Goal: Obtain resource: Obtain resource

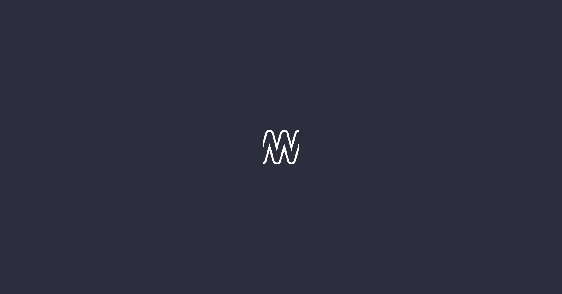
type input "[DATE]"
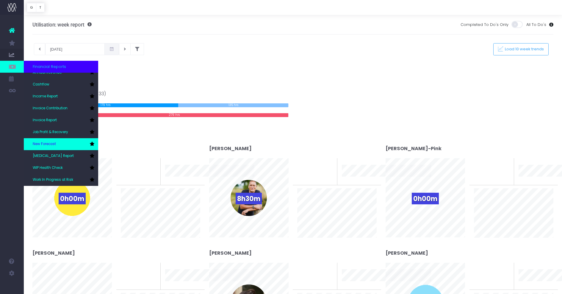
scroll to position [18, 0]
click at [62, 153] on link "[MEDICAL_DATA] Report" at bounding box center [61, 156] width 74 height 12
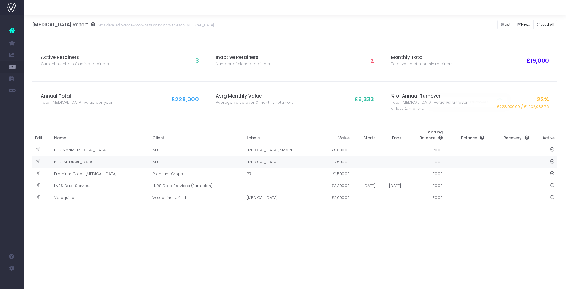
click at [73, 164] on td "NFU Retainer" at bounding box center [100, 162] width 98 height 12
click at [68, 156] on div at bounding box center [283, 144] width 566 height 289
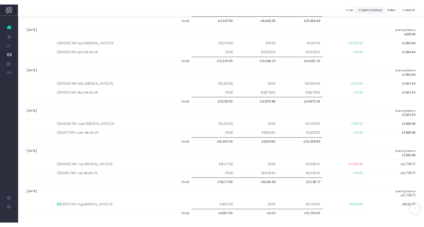
scroll to position [313, 0]
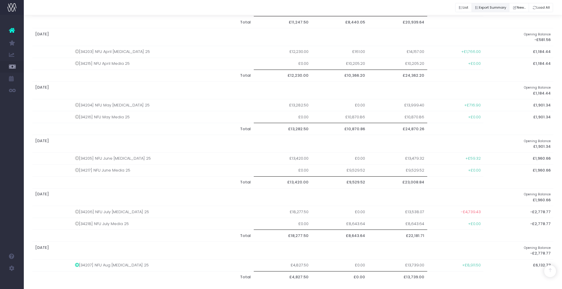
click at [493, 9] on button "Export Summary" at bounding box center [490, 7] width 38 height 9
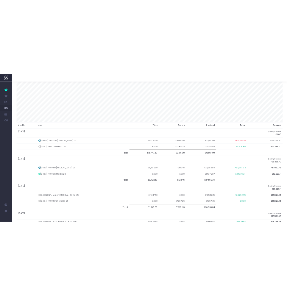
scroll to position [103, 0]
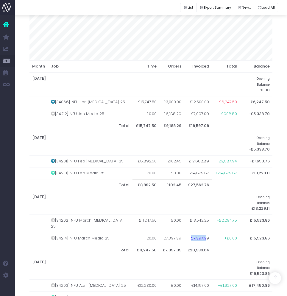
drag, startPoint x: 203, startPoint y: 213, endPoint x: 186, endPoint y: 214, distance: 17.0
click at [185, 232] on td "£7,397.39" at bounding box center [198, 238] width 28 height 12
click at [186, 232] on td "£7,397.39" at bounding box center [198, 238] width 28 height 12
drag, startPoint x: 207, startPoint y: 210, endPoint x: 183, endPoint y: 212, distance: 23.9
click at [184, 232] on td "£7,397.39" at bounding box center [198, 238] width 28 height 12
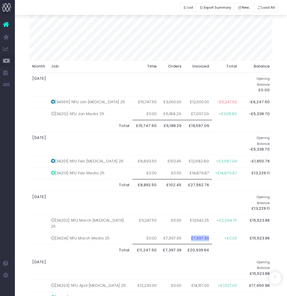
copy td "£7,397.39"
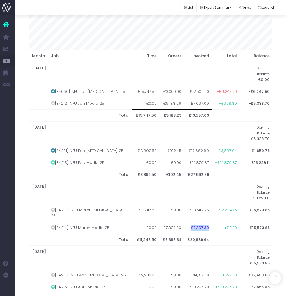
scroll to position [164, 0]
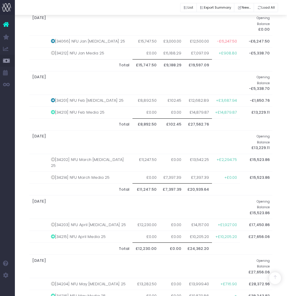
click at [198, 231] on td "£10,205.20" at bounding box center [198, 237] width 28 height 12
drag, startPoint x: 186, startPoint y: 205, endPoint x: 205, endPoint y: 205, distance: 19.6
click at [205, 231] on td "£10,205.20" at bounding box center [198, 237] width 28 height 12
copy td "£10,205.20"
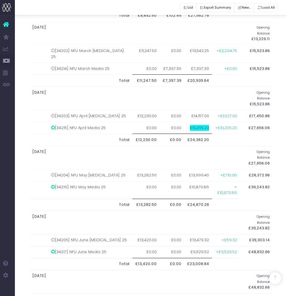
scroll to position [274, 0]
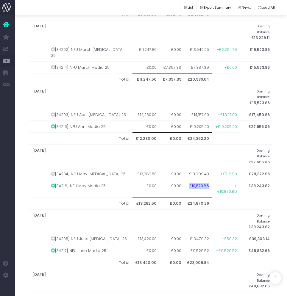
drag, startPoint x: 184, startPoint y: 147, endPoint x: 205, endPoint y: 146, distance: 20.8
click at [205, 180] on td "£10,870.86" at bounding box center [198, 189] width 28 height 18
copy td "£10,870.86"
drag, startPoint x: 183, startPoint y: 211, endPoint x: 203, endPoint y: 211, distance: 19.3
click at [203, 257] on th "£23,008.84" at bounding box center [198, 263] width 28 height 12
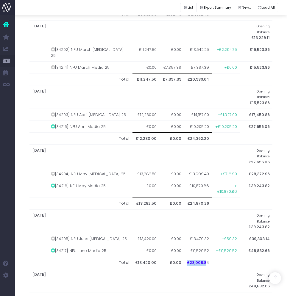
click at [203, 257] on th "£23,008.84" at bounding box center [198, 263] width 28 height 12
drag, startPoint x: 205, startPoint y: 211, endPoint x: 179, endPoint y: 212, distance: 25.9
click at [184, 257] on th "£23,008.84" at bounding box center [198, 263] width 28 height 12
copy th "£23,008.84"
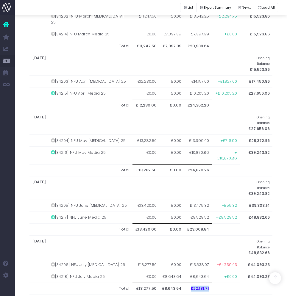
drag, startPoint x: 187, startPoint y: 230, endPoint x: 208, endPoint y: 230, distance: 20.5
click at [208, 283] on th "£22,181.71" at bounding box center [198, 289] width 28 height 12
click at [184, 211] on td "£9,529.52" at bounding box center [198, 217] width 28 height 12
drag, startPoint x: 187, startPoint y: 166, endPoint x: 208, endPoint y: 166, distance: 21.1
click at [208, 211] on tr "[34217] NFU June Media 25 £0.00 £0.00 £9,529.52 +£9,529.52 £48,832.66" at bounding box center [150, 217] width 243 height 12
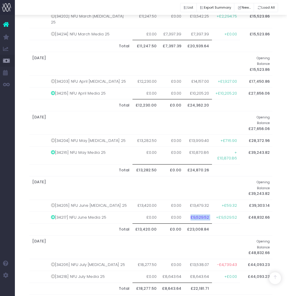
click at [205, 211] on td "£9,529.52" at bounding box center [198, 217] width 28 height 12
drag, startPoint x: 205, startPoint y: 167, endPoint x: 186, endPoint y: 167, distance: 18.7
click at [186, 211] on td "£9,529.52" at bounding box center [198, 217] width 28 height 12
copy td "£9,529.52"
drag, startPoint x: 186, startPoint y: 219, endPoint x: 206, endPoint y: 217, distance: 20.3
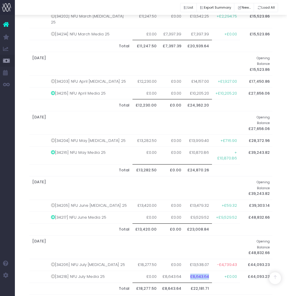
click at [206, 271] on td "£8,643.64" at bounding box center [198, 277] width 28 height 12
copy td "£8,643.64"
drag, startPoint x: 186, startPoint y: 261, endPoint x: 207, endPoint y: 258, distance: 21.4
copy td "£13,739.00"
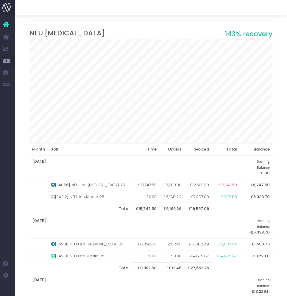
scroll to position [0, 0]
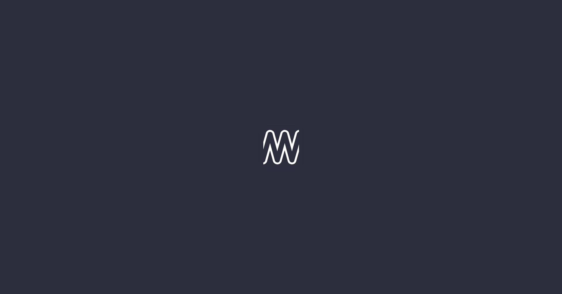
type input "[DATE]"
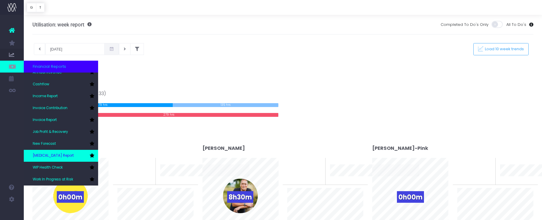
scroll to position [18, 0]
click at [64, 160] on link "[MEDICAL_DATA] Report" at bounding box center [61, 156] width 74 height 12
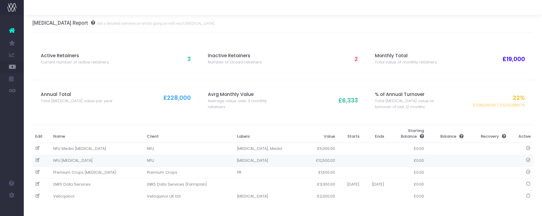
scroll to position [1, 0]
click at [62, 156] on td "NFU [MEDICAL_DATA]" at bounding box center [97, 161] width 94 height 12
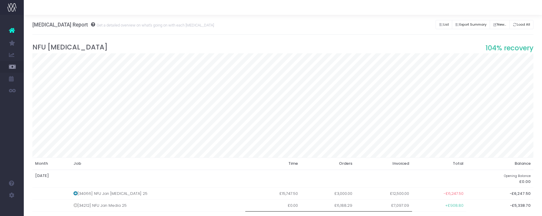
scroll to position [0, 0]
click at [467, 25] on button "Export Summary" at bounding box center [471, 24] width 38 height 9
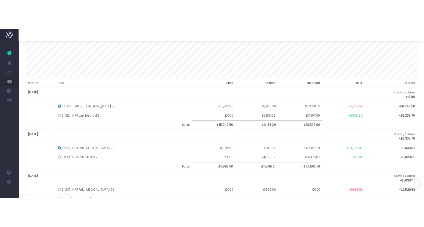
scroll to position [108, 0]
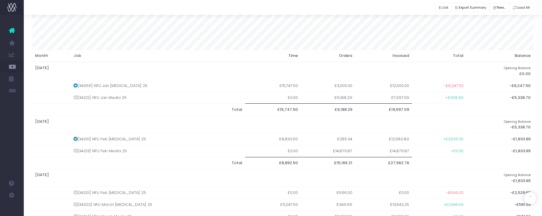
click at [104, 151] on td "[34213] NFU Feb Media 25" at bounding box center [158, 151] width 175 height 12
click at [103, 142] on td "[34201] NFU Feb [MEDICAL_DATA] 25" at bounding box center [158, 139] width 175 height 12
click at [102, 140] on td "[34201] NFU Feb [MEDICAL_DATA] 25" at bounding box center [158, 139] width 175 height 12
click at [102, 137] on td "[34201] NFU Feb [MEDICAL_DATA] 25" at bounding box center [158, 139] width 175 height 12
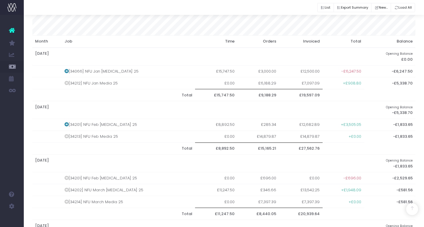
scroll to position [89, 0]
